Goal: Task Accomplishment & Management: Use online tool/utility

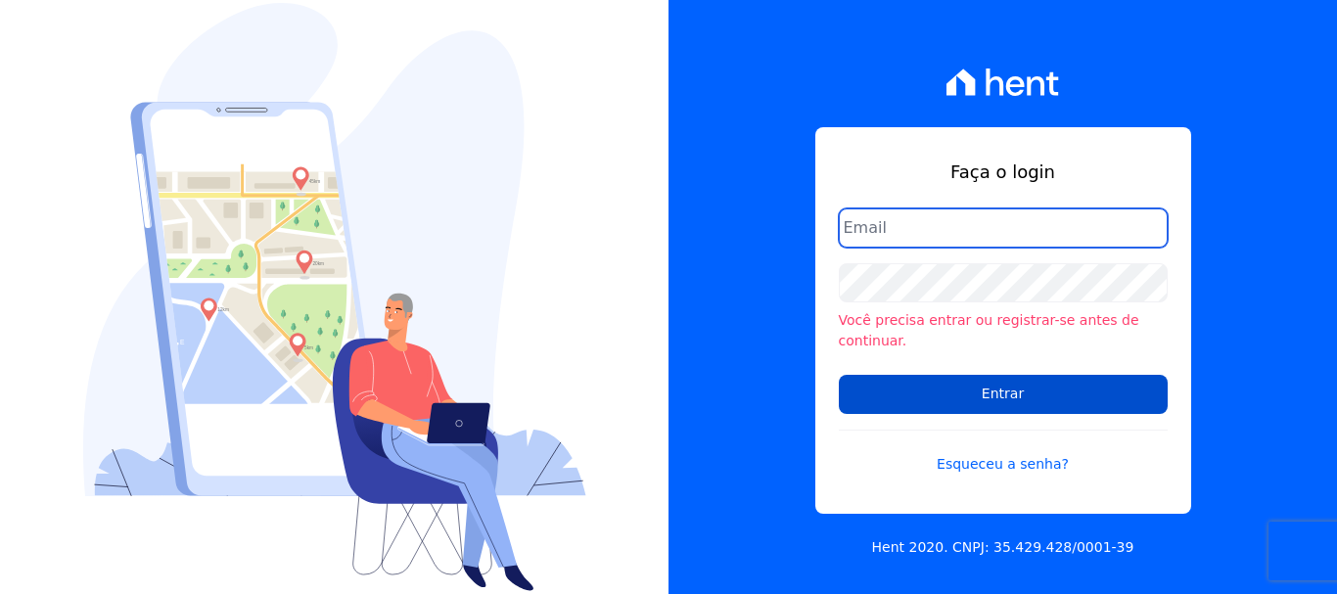
type input "[PERSON_NAME][EMAIL_ADDRESS][PERSON_NAME][DOMAIN_NAME]"
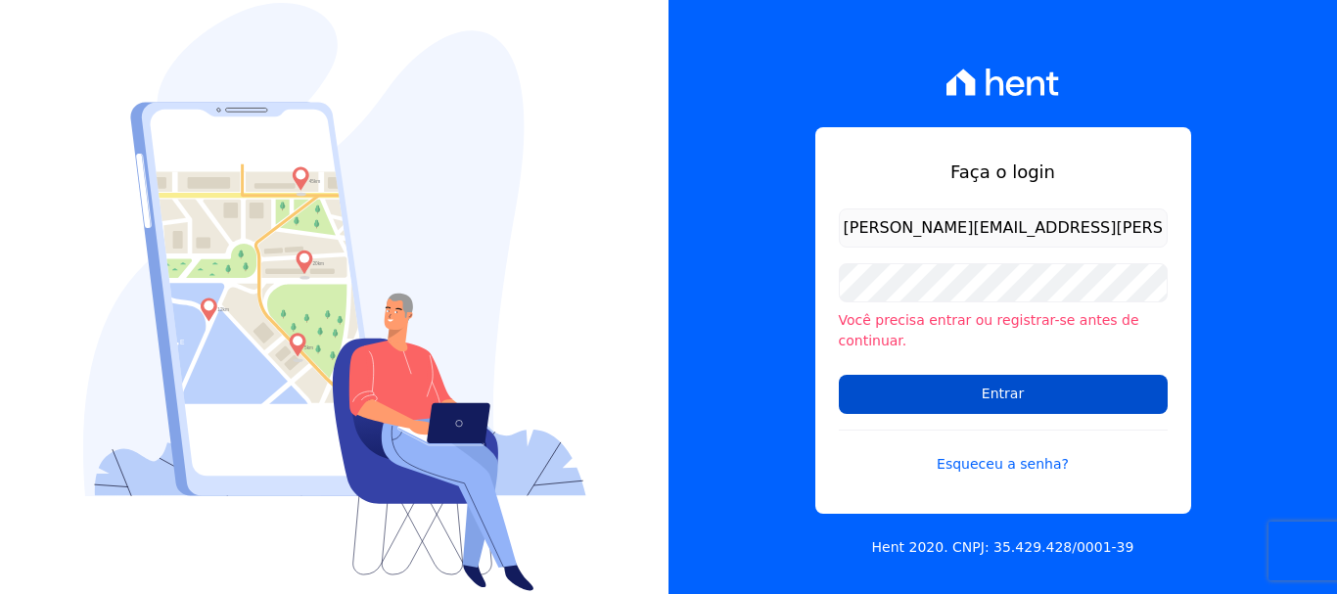
click at [974, 382] on input "Entrar" at bounding box center [1003, 394] width 329 height 39
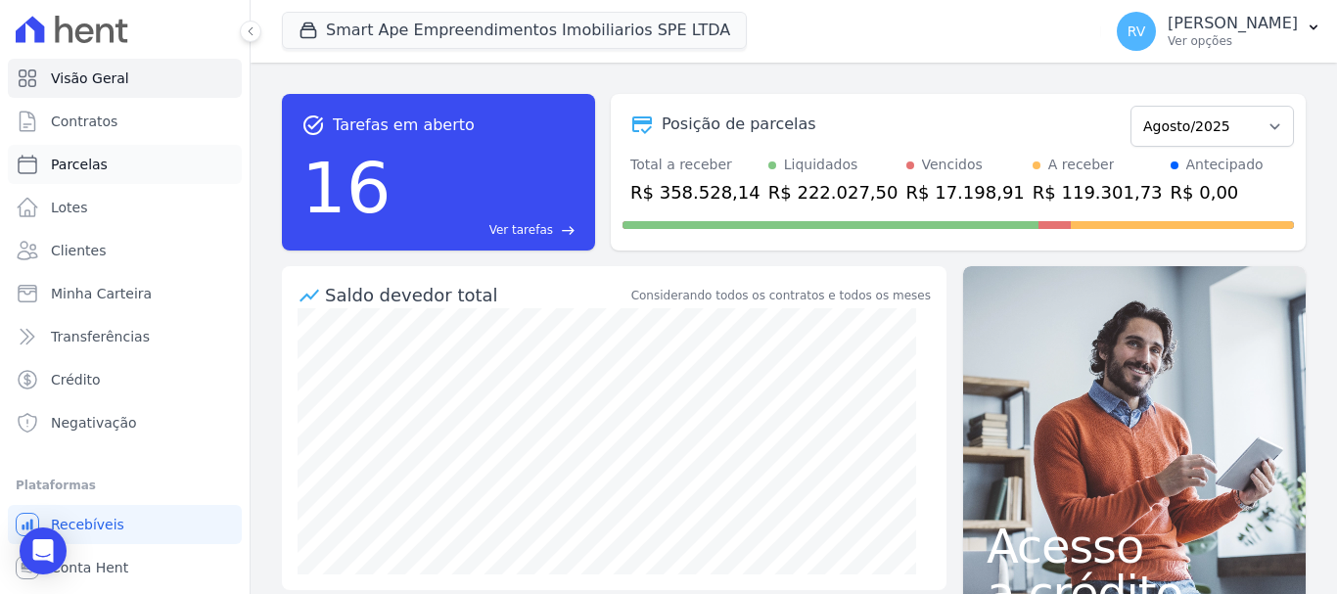
click at [157, 148] on link "Parcelas" at bounding box center [125, 164] width 234 height 39
select select
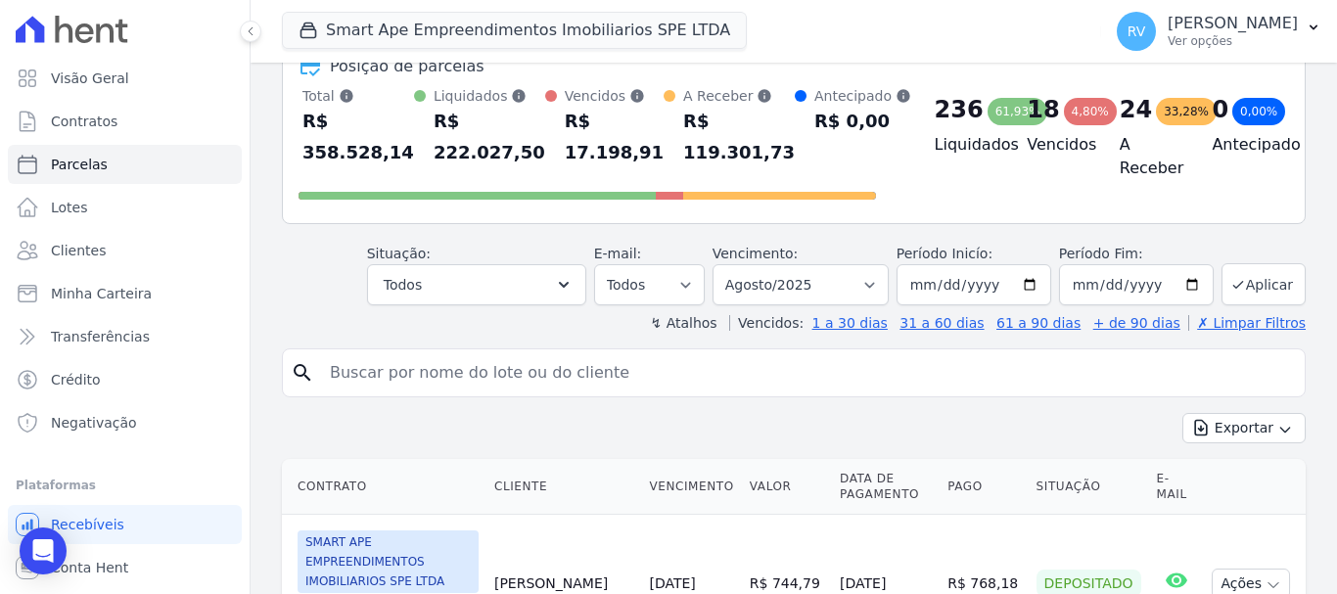
scroll to position [196, 0]
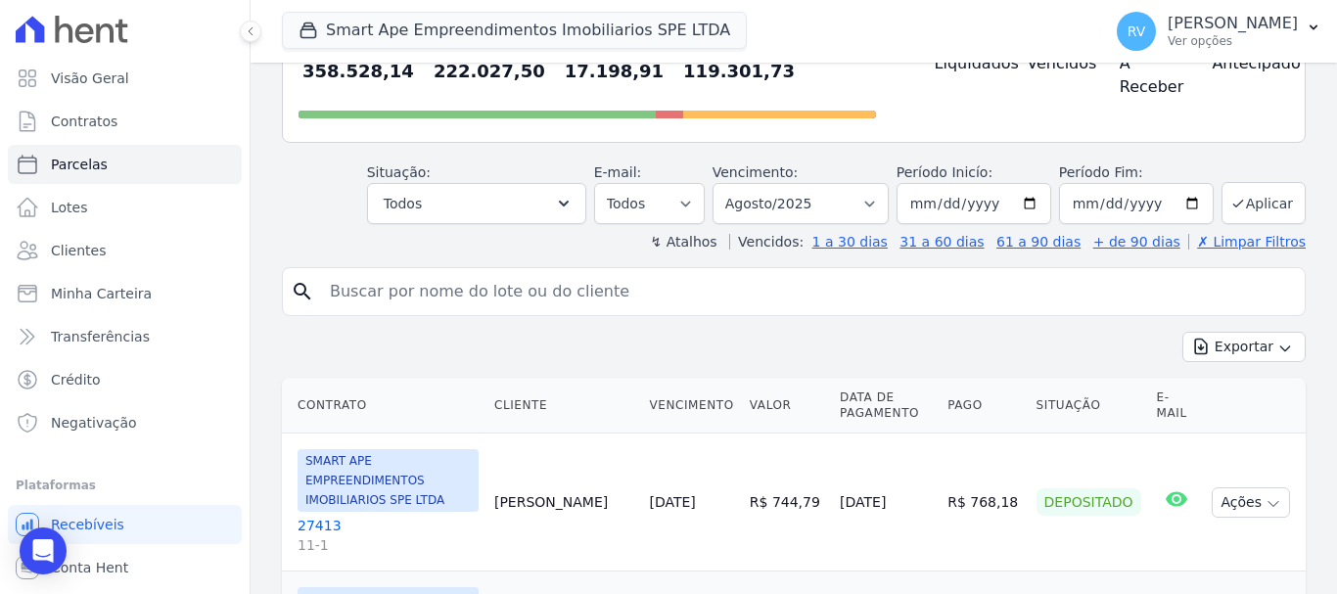
click at [596, 297] on input "search" at bounding box center [807, 291] width 979 height 39
paste input "Josué Henrique Palma"
type input "Josué Henrique Palma"
select select
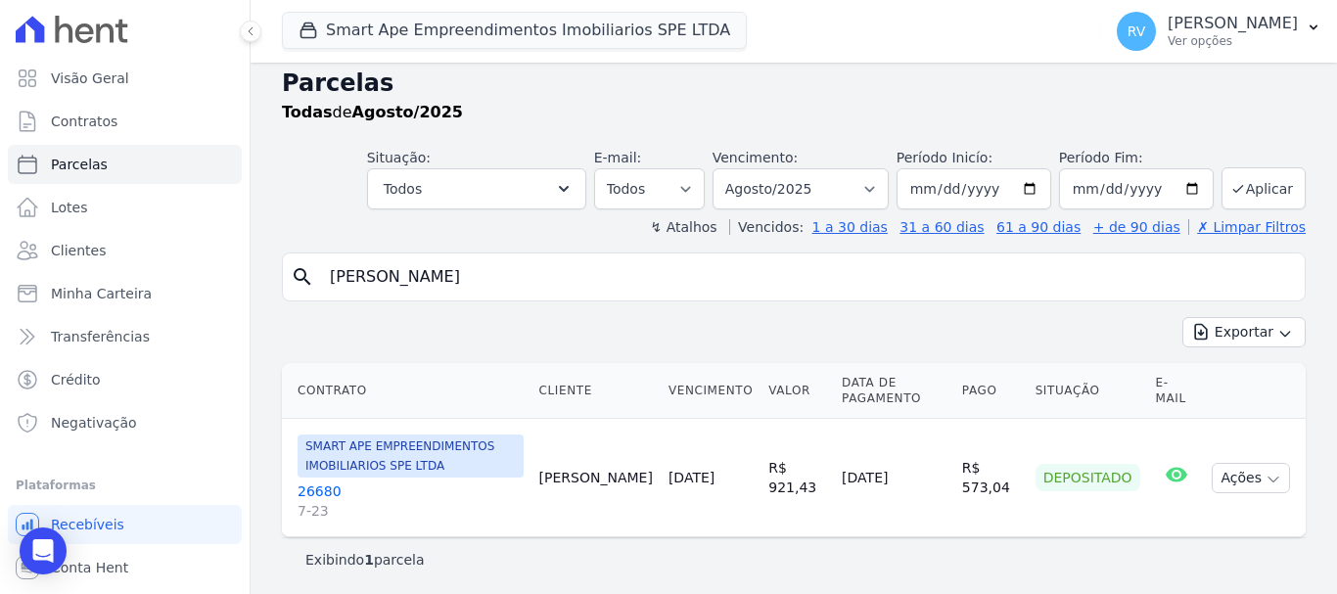
scroll to position [16, 0]
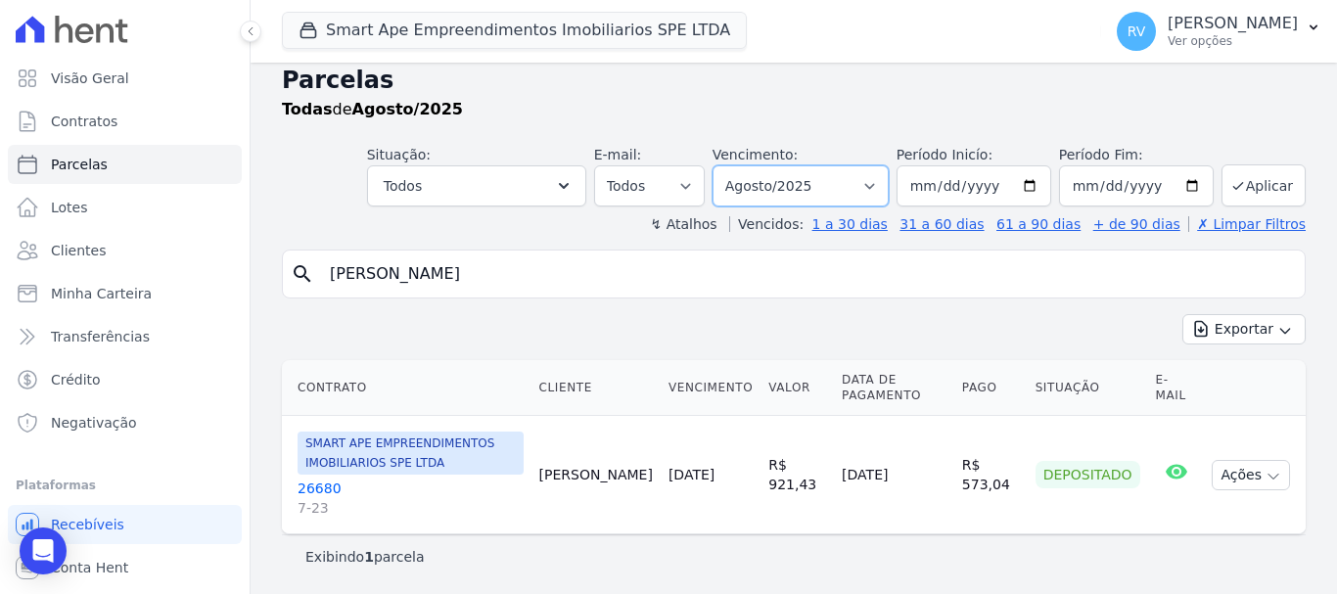
click at [818, 197] on select "Filtrar por período ──────── Todos os meses Março/2024 Abril/2024 Maio/2024 Jun…" at bounding box center [800, 185] width 176 height 41
select select "09/2025"
click at [725, 165] on select "Filtrar por período ──────── Todos os meses Março/2024 Abril/2024 Maio/2024 Jun…" at bounding box center [800, 185] width 176 height 41
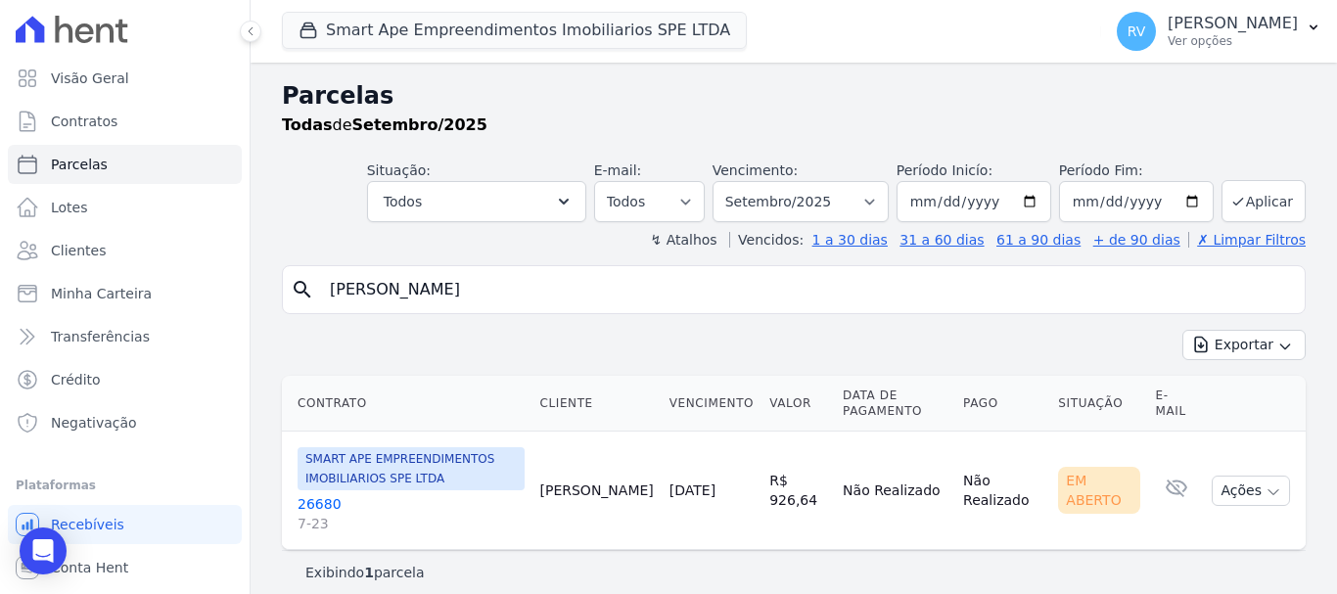
select select
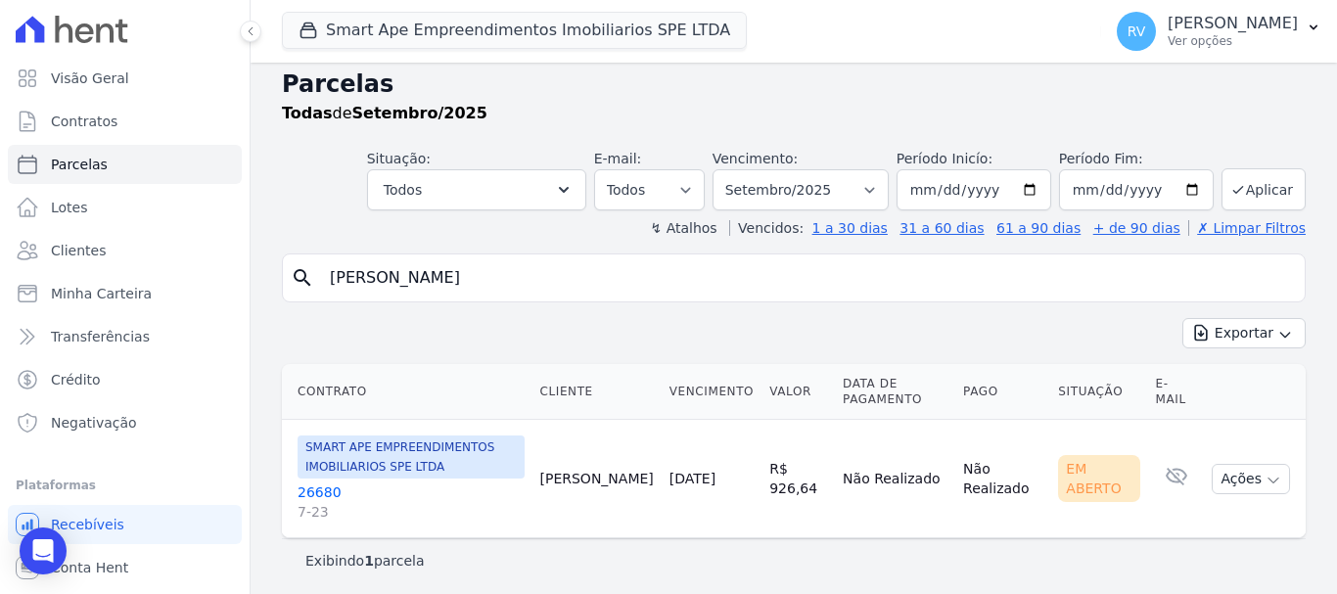
scroll to position [16, 0]
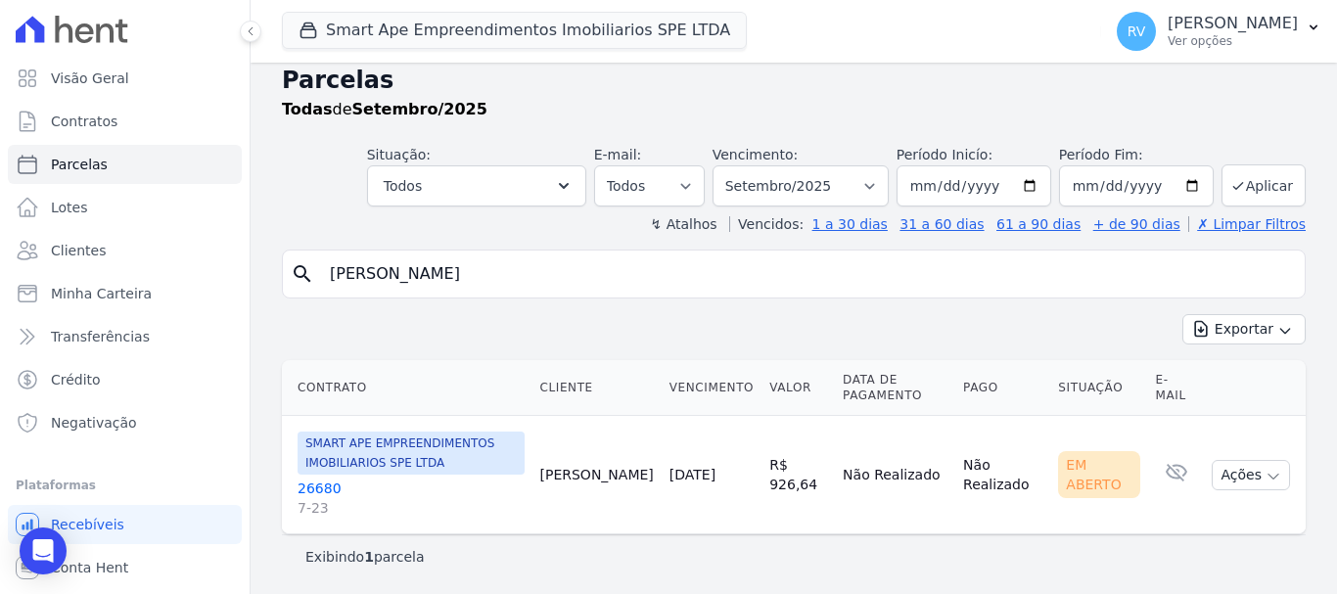
click at [328, 489] on link "26680 7-23" at bounding box center [411, 498] width 227 height 39
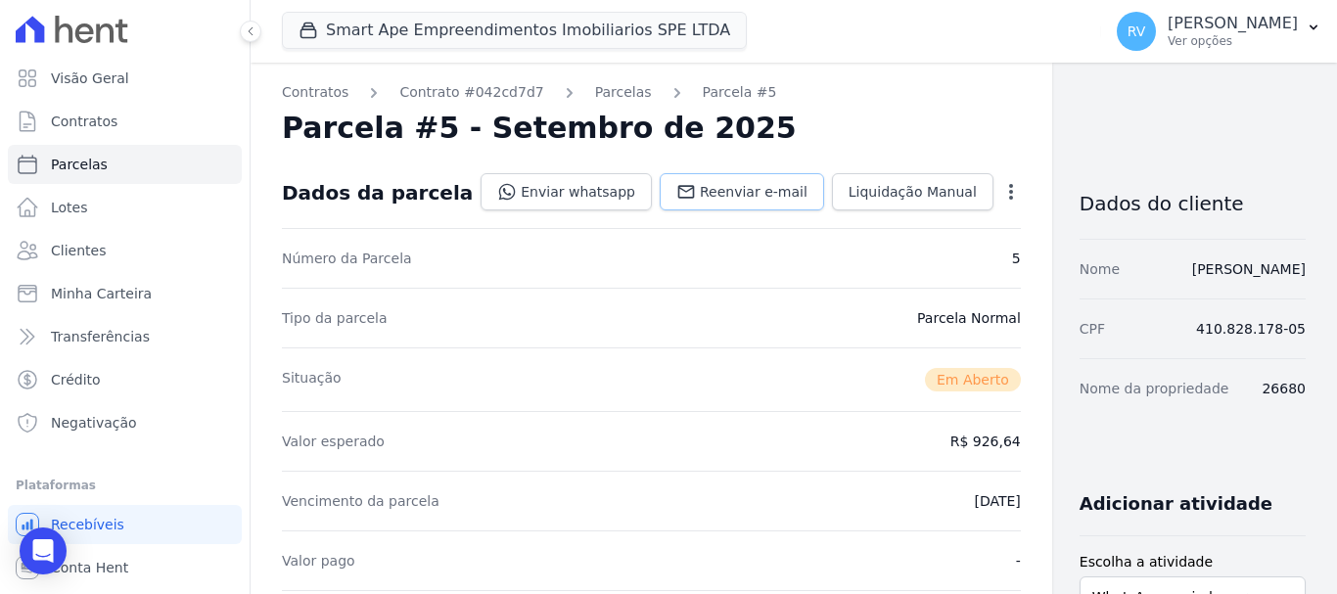
click at [700, 189] on span "Reenviar e-mail" at bounding box center [754, 192] width 108 height 20
click at [700, 197] on span "Reenviar e-mail" at bounding box center [754, 192] width 108 height 20
